Goal: Transaction & Acquisition: Purchase product/service

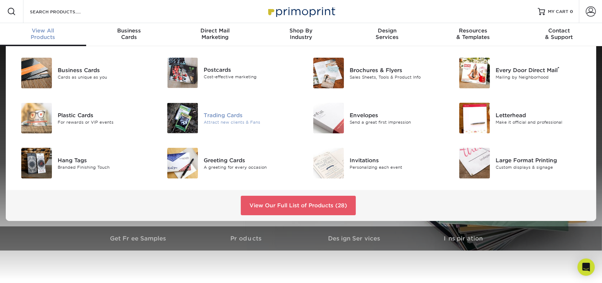
click at [179, 118] on img at bounding box center [182, 118] width 31 height 31
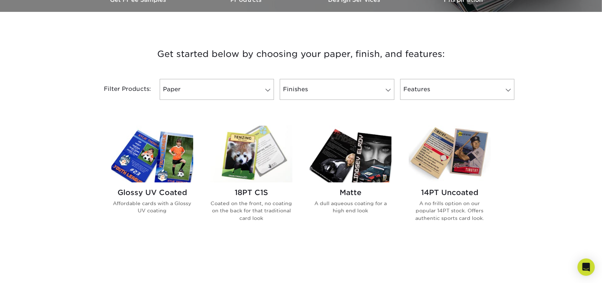
scroll to position [240, 0]
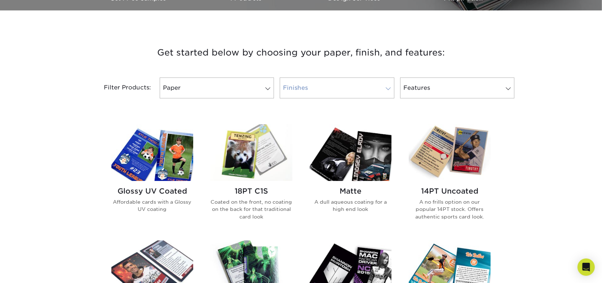
click at [377, 87] on link "Finishes" at bounding box center [337, 87] width 114 height 21
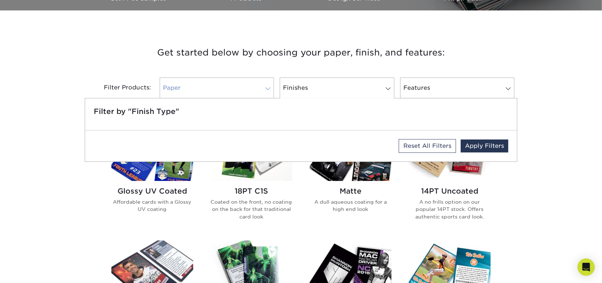
click at [196, 88] on link "Paper" at bounding box center [217, 87] width 114 height 21
click at [280, 54] on h3 "Get started below by choosing your paper, finish, and features:" at bounding box center [301, 52] width 422 height 32
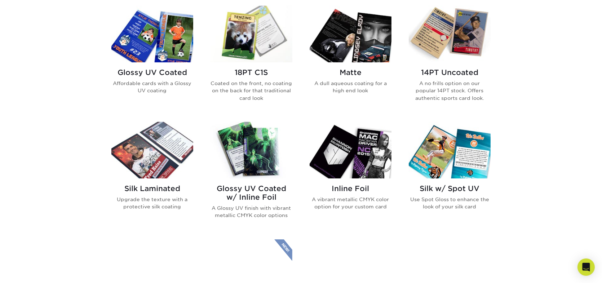
scroll to position [360, 0]
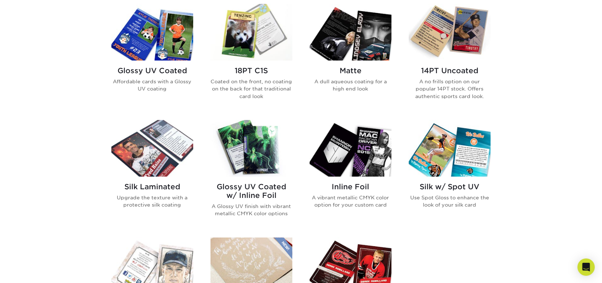
click at [163, 44] on img at bounding box center [152, 32] width 82 height 57
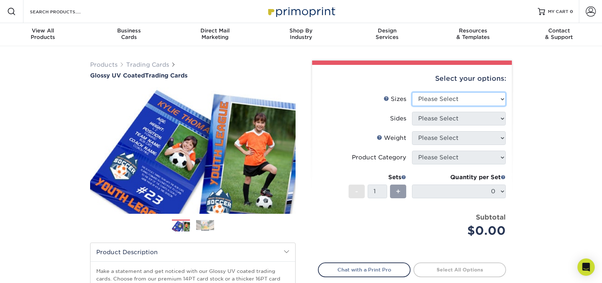
click at [488, 99] on select "Please Select 2.5" x 3.5"" at bounding box center [459, 99] width 94 height 14
select select "2.50x3.50"
click at [412, 92] on select "Please Select 2.5" x 3.5"" at bounding box center [459, 99] width 94 height 14
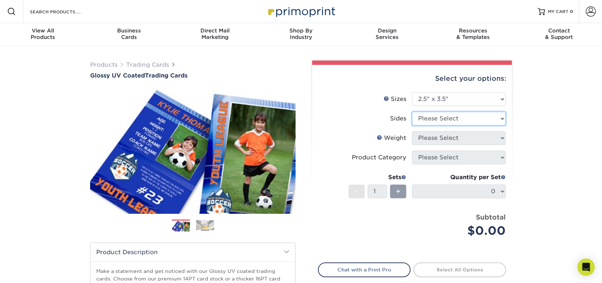
click at [475, 115] on select "Please Select Print Both Sides Print Front Only" at bounding box center [459, 119] width 94 height 14
select select "13abbda7-1d64-4f25-8bb2-c179b224825d"
click at [412, 112] on select "Please Select Print Both Sides Print Front Only" at bounding box center [459, 119] width 94 height 14
click at [453, 139] on select "Please Select 16PT 14PT 18PT C1S" at bounding box center [459, 138] width 94 height 14
select select "16PT"
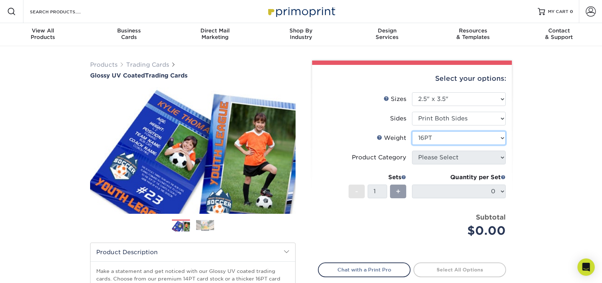
click at [412, 131] on select "Please Select 16PT 14PT 18PT C1S" at bounding box center [459, 138] width 94 height 14
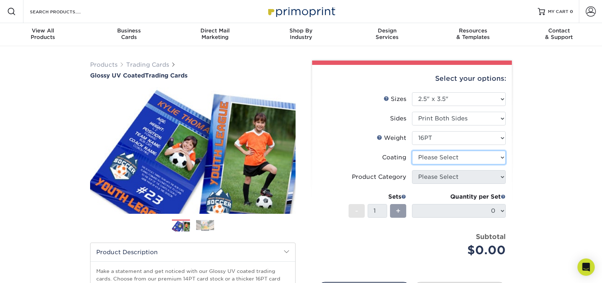
click at [451, 161] on select at bounding box center [459, 158] width 94 height 14
select select "1e8116af-acfc-44b1-83dc-8181aa338834"
click at [412, 151] on select at bounding box center [459, 158] width 94 height 14
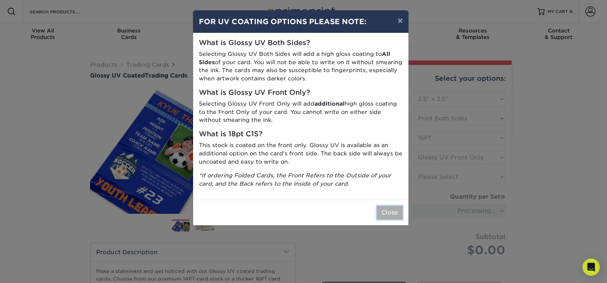
click at [391, 215] on button "Close" at bounding box center [390, 213] width 26 height 14
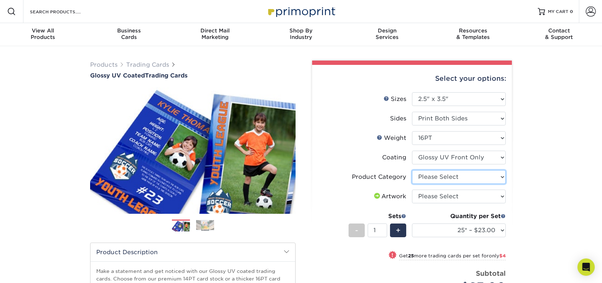
click at [485, 181] on select "Please Select Trading Cards" at bounding box center [459, 177] width 94 height 14
select select "c2f9bce9-36c2-409d-b101-c29d9d031e18"
click at [412, 170] on select "Please Select Trading Cards" at bounding box center [459, 177] width 94 height 14
click at [481, 196] on select "Please Select I will upload files I need a design - $100" at bounding box center [459, 197] width 94 height 14
select select "upload"
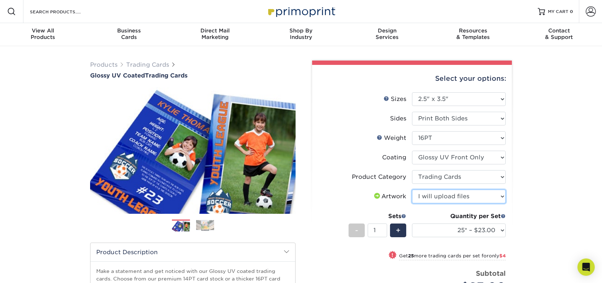
click at [412, 190] on select "Please Select I will upload files I need a design - $100" at bounding box center [459, 197] width 94 height 14
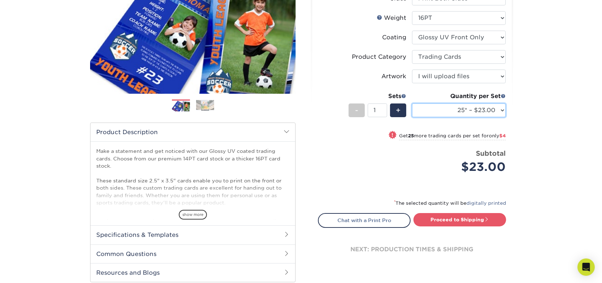
click at [500, 112] on select "25* – $23.00 50* – $27.00 75* – $33.00 100* – $37.00 250* – $47.00 500 – $58.00…" at bounding box center [459, 110] width 94 height 14
select select "500 – $58.00"
click at [412, 103] on select "25* – $23.00 50* – $27.00 75* – $33.00 100* – $37.00 250* – $47.00 500 – $58.00…" at bounding box center [459, 110] width 94 height 14
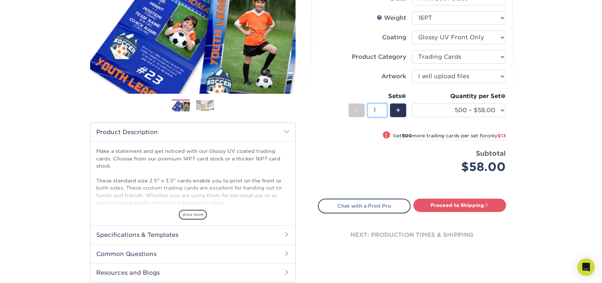
click at [379, 111] on input "1" at bounding box center [377, 110] width 19 height 14
type input "18"
